Goal: Task Accomplishment & Management: Use online tool/utility

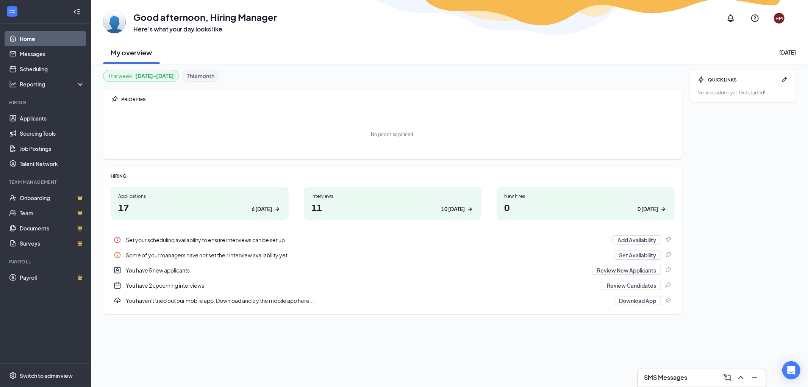
click at [29, 39] on link "Home" at bounding box center [52, 38] width 65 height 15
click at [39, 66] on link "Scheduling" at bounding box center [52, 68] width 65 height 15
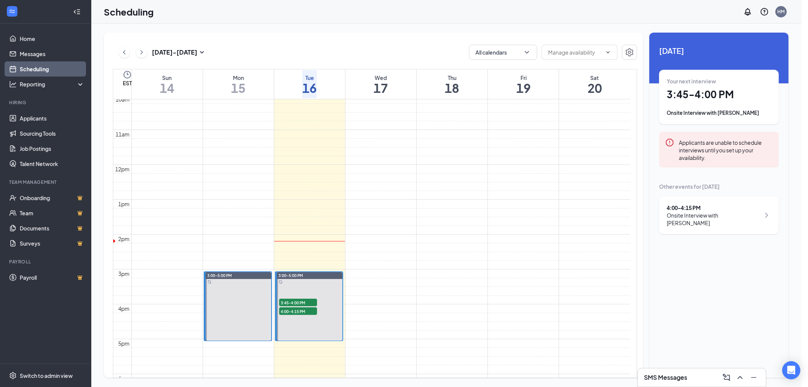
scroll to position [395, 0]
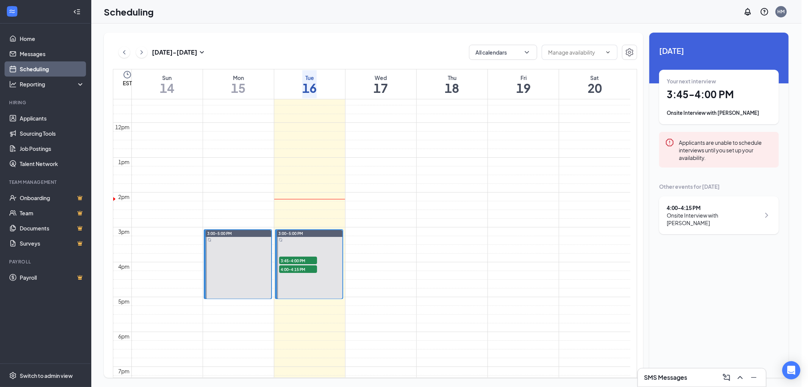
click at [384, 258] on td at bounding box center [380, 258] width 499 height 9
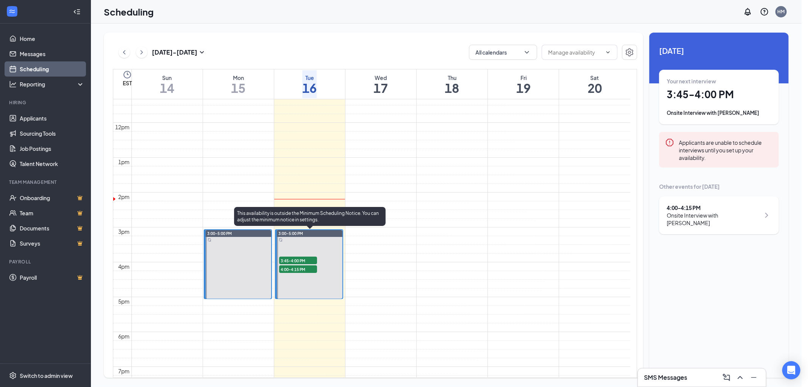
click at [300, 259] on span "3:45-4:00 PM" at bounding box center [298, 261] width 38 height 8
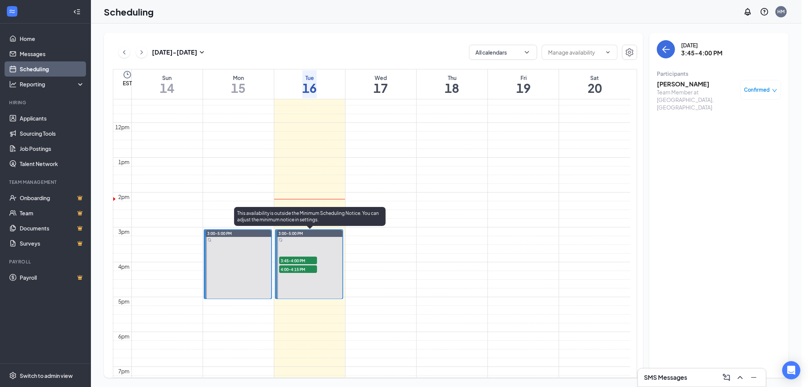
click at [299, 269] on span "4:00-4:15 PM" at bounding box center [298, 269] width 38 height 8
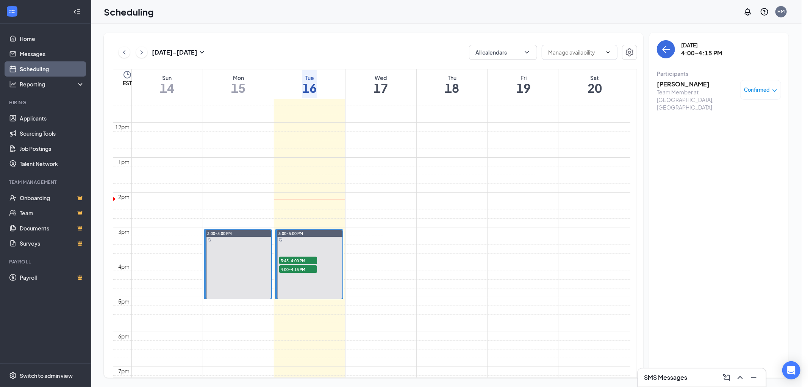
click at [388, 187] on td at bounding box center [380, 188] width 499 height 9
click at [371, 252] on td at bounding box center [380, 249] width 499 height 9
click at [670, 377] on h3 "SMS Messages" at bounding box center [665, 377] width 43 height 8
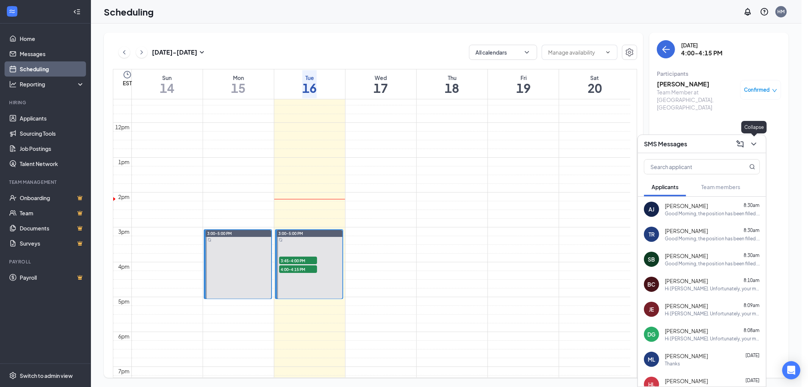
click at [759, 143] on button at bounding box center [754, 144] width 12 height 12
